Goal: Find specific page/section: Find specific page/section

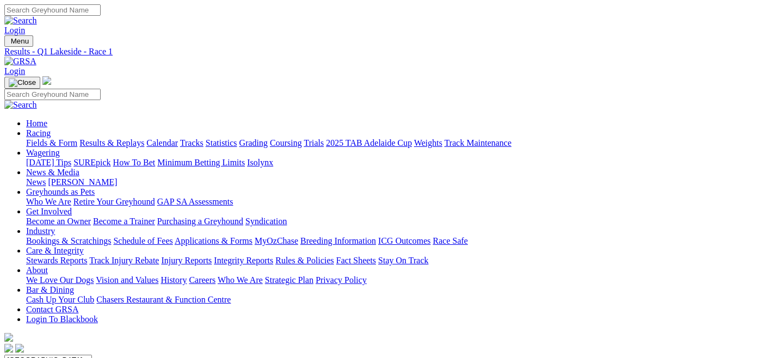
drag, startPoint x: 0, startPoint y: 0, endPoint x: 51, endPoint y: 77, distance: 92.2
click at [51, 138] on link "Fields & Form" at bounding box center [51, 142] width 51 height 9
click at [92, 355] on select "[GEOGRAPHIC_DATA] [GEOGRAPHIC_DATA] [GEOGRAPHIC_DATA] [GEOGRAPHIC_DATA] [GEOGRA…" at bounding box center [48, 360] width 88 height 10
click at [51, 355] on select "[GEOGRAPHIC_DATA] [GEOGRAPHIC_DATA] [GEOGRAPHIC_DATA] [GEOGRAPHIC_DATA] [GEOGRA…" at bounding box center [48, 360] width 88 height 10
click at [92, 355] on select "[GEOGRAPHIC_DATA] [GEOGRAPHIC_DATA] [GEOGRAPHIC_DATA] [GEOGRAPHIC_DATA] [GEOGRA…" at bounding box center [48, 360] width 88 height 10
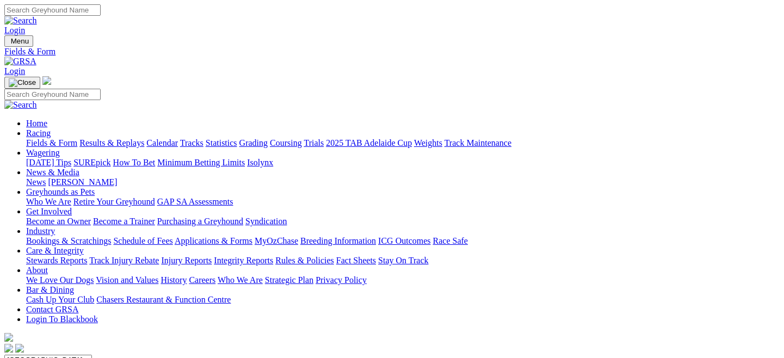
select select "SA"
click at [51, 355] on select "[GEOGRAPHIC_DATA] [GEOGRAPHIC_DATA] [GEOGRAPHIC_DATA] [GEOGRAPHIC_DATA] [GEOGRA…" at bounding box center [48, 360] width 88 height 10
click at [52, 138] on link "Fields & Form" at bounding box center [51, 142] width 51 height 9
click at [92, 355] on select "[GEOGRAPHIC_DATA] [GEOGRAPHIC_DATA] [GEOGRAPHIC_DATA] [GEOGRAPHIC_DATA] [GEOGRA…" at bounding box center [48, 360] width 88 height 10
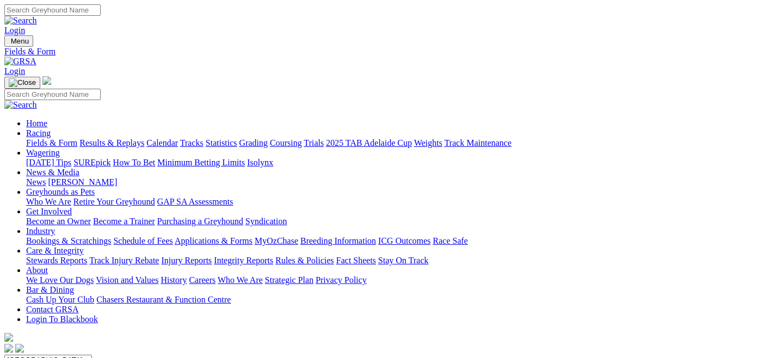
select select "QLD"
click at [51, 355] on select "[GEOGRAPHIC_DATA] [GEOGRAPHIC_DATA] [GEOGRAPHIC_DATA] [GEOGRAPHIC_DATA] [GEOGRA…" at bounding box center [48, 360] width 88 height 10
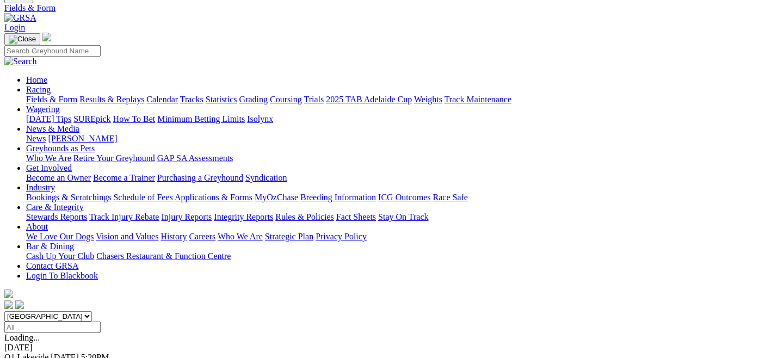
scroll to position [44, 0]
